Goal: Task Accomplishment & Management: Manage account settings

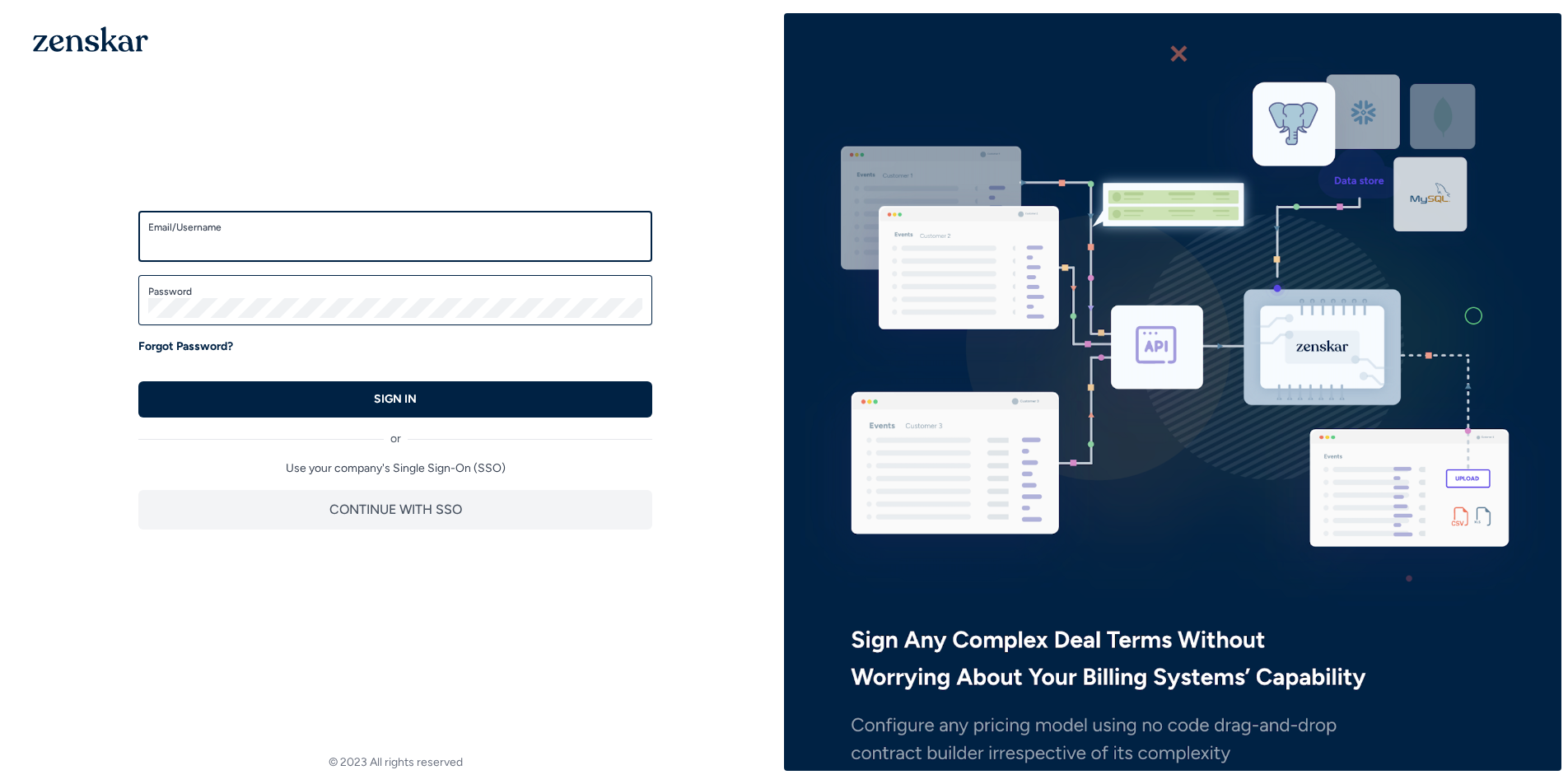
type input "**********"
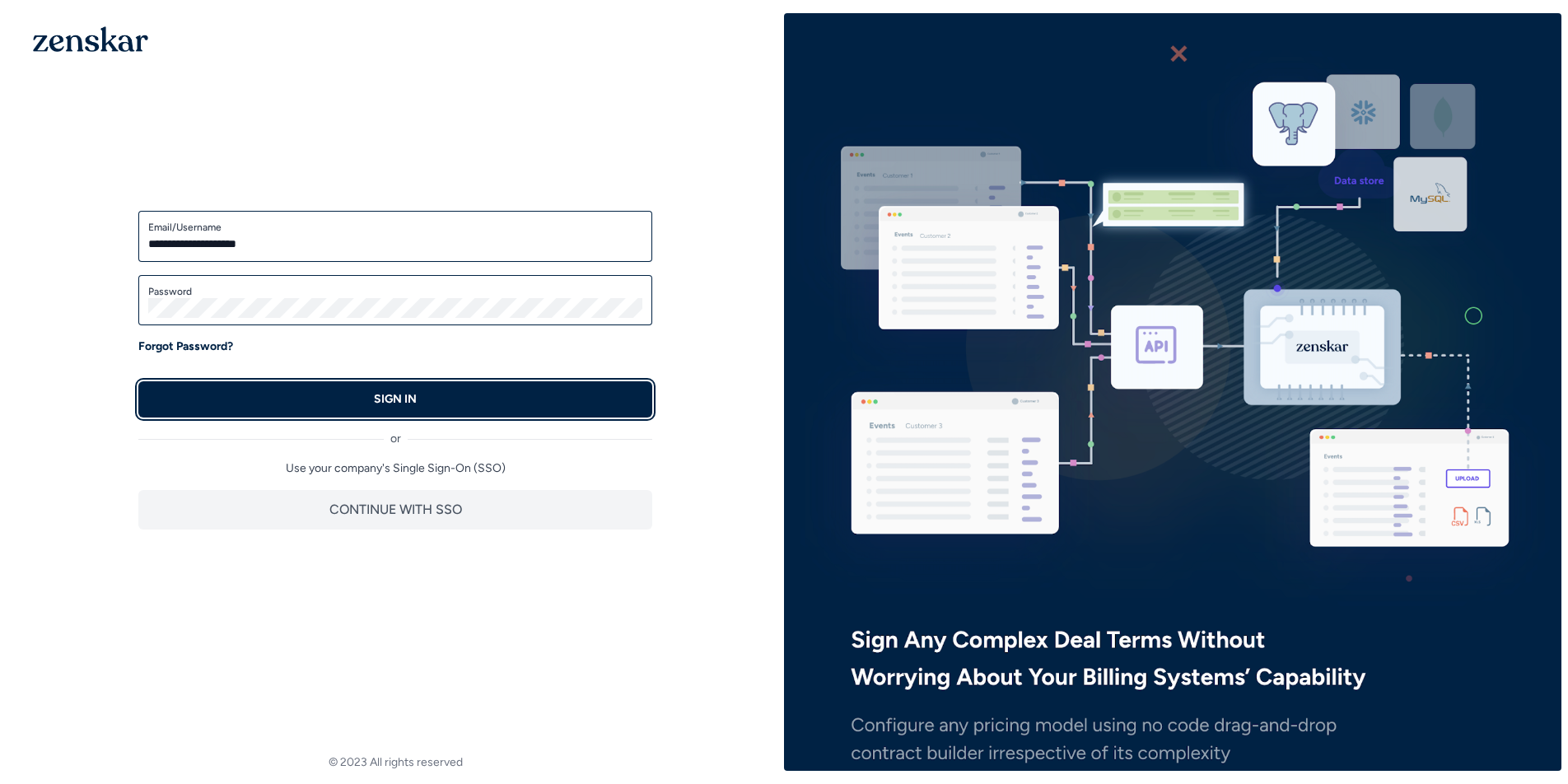
click at [518, 402] on button "SIGN IN" at bounding box center [395, 399] width 514 height 36
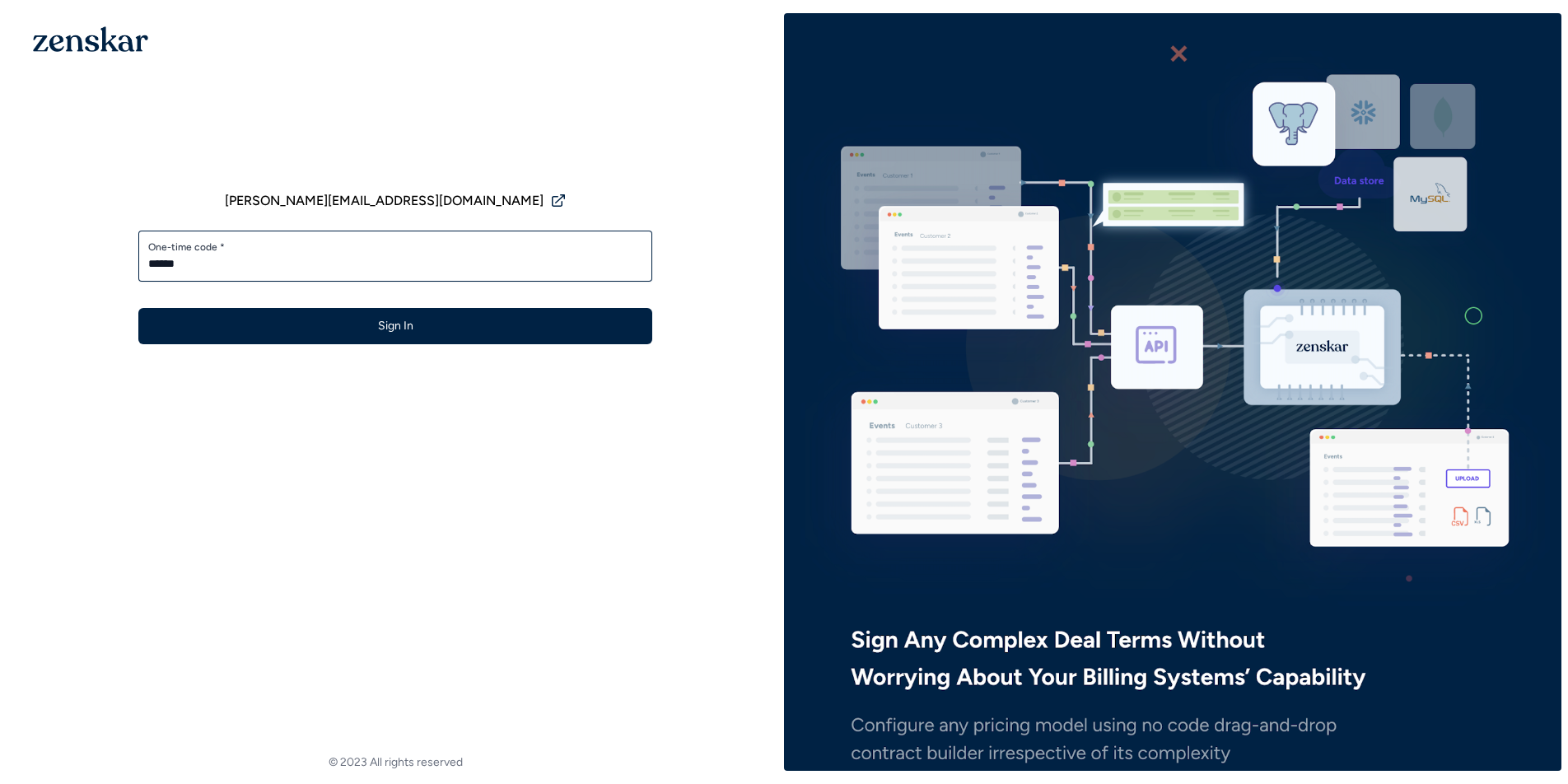
type input "******"
click at [138, 308] on button "Sign In" at bounding box center [395, 326] width 514 height 36
